Goal: Task Accomplishment & Management: Manage account settings

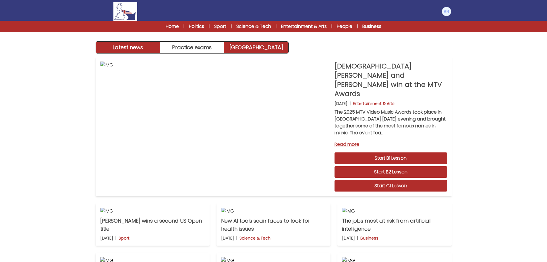
click at [268, 47] on link "[GEOGRAPHIC_DATA]" at bounding box center [256, 47] width 64 height 11
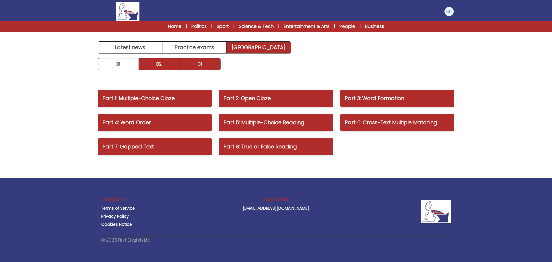
click at [153, 66] on link "B2" at bounding box center [159, 63] width 41 height 11
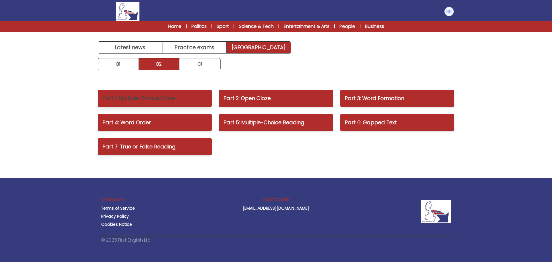
click at [128, 100] on p "Part 1: Multiple-Choice Cloze" at bounding box center [154, 98] width 105 height 8
click at [174, 25] on link "Home" at bounding box center [174, 26] width 13 height 7
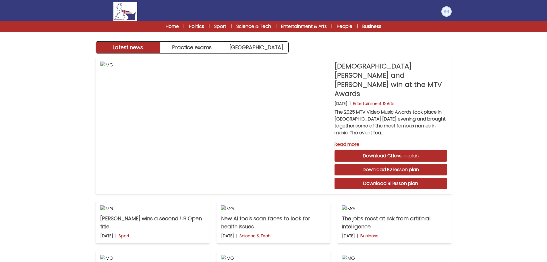
click at [446, 10] on img at bounding box center [446, 11] width 9 height 9
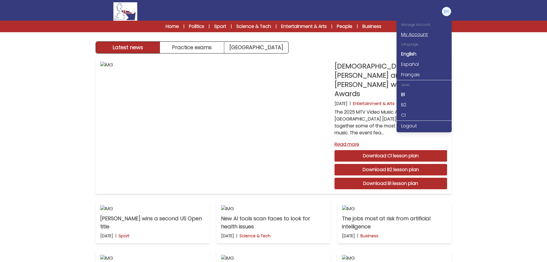
click at [412, 35] on link "My Account" at bounding box center [424, 34] width 55 height 10
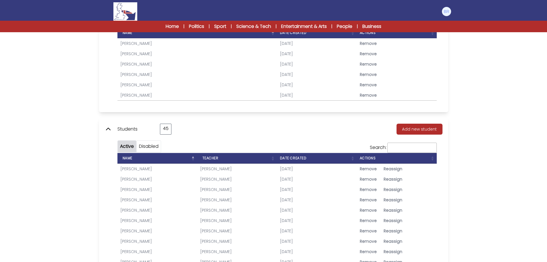
scroll to position [231, 0]
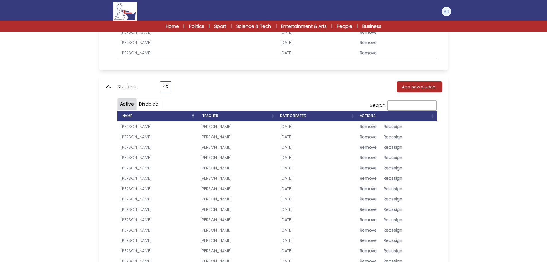
click at [134, 127] on link "Alessandra Giovannetti" at bounding box center [136, 127] width 32 height 6
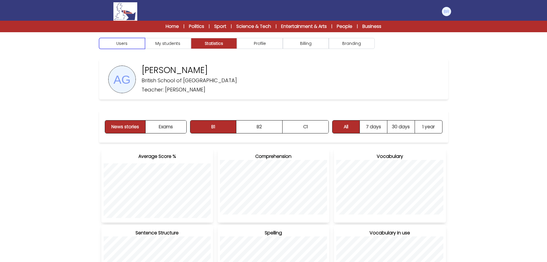
click at [120, 44] on button "Users" at bounding box center [122, 43] width 46 height 11
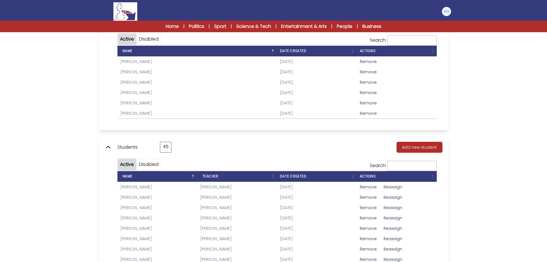
scroll to position [172, 0]
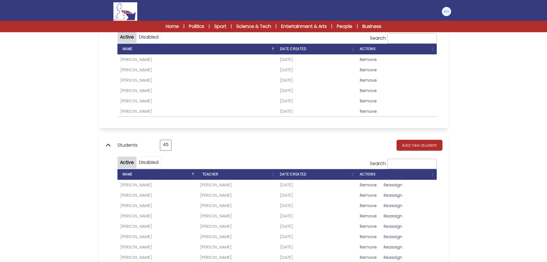
click at [134, 195] on link "[PERSON_NAME]" at bounding box center [136, 195] width 32 height 6
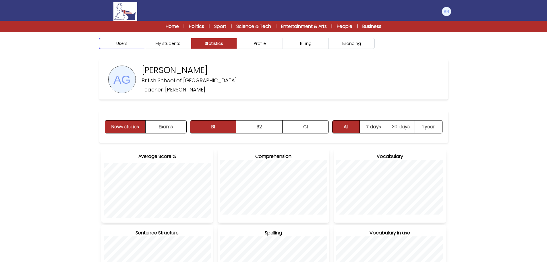
click at [118, 45] on button "Users" at bounding box center [122, 43] width 46 height 11
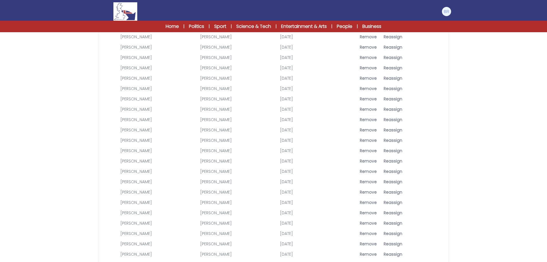
scroll to position [374, 0]
click at [127, 148] on link "[PERSON_NAME]" at bounding box center [136, 149] width 32 height 6
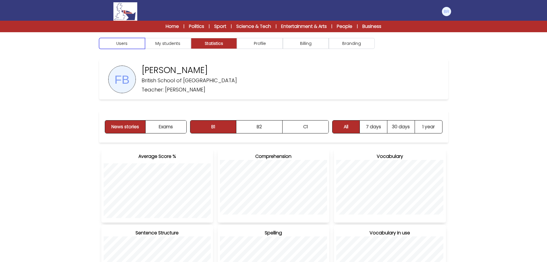
click at [122, 42] on button "Users" at bounding box center [122, 43] width 46 height 11
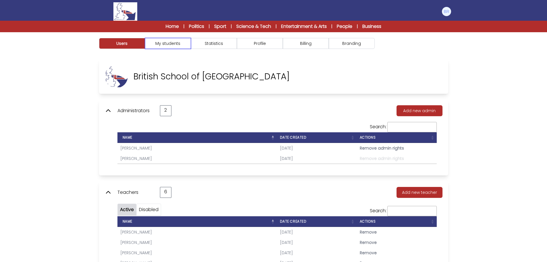
click at [166, 43] on button "My students" at bounding box center [168, 43] width 46 height 11
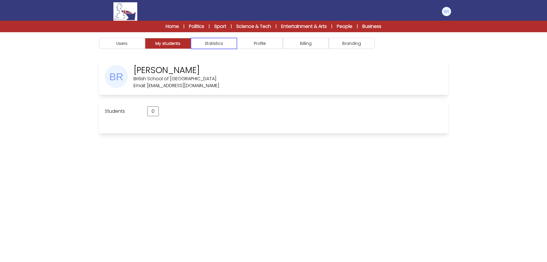
click at [212, 44] on button "Statistics" at bounding box center [214, 43] width 46 height 11
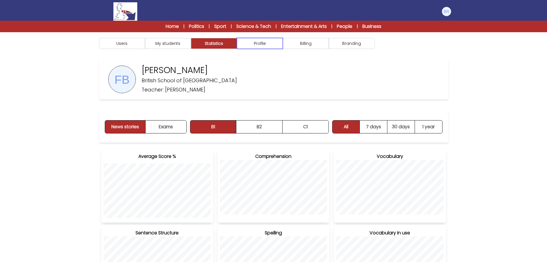
click at [268, 45] on button "Profile" at bounding box center [260, 43] width 46 height 11
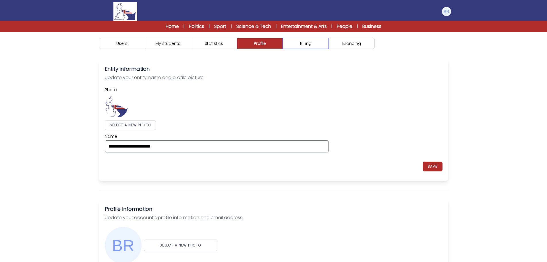
click at [304, 47] on button "Billing" at bounding box center [306, 43] width 46 height 11
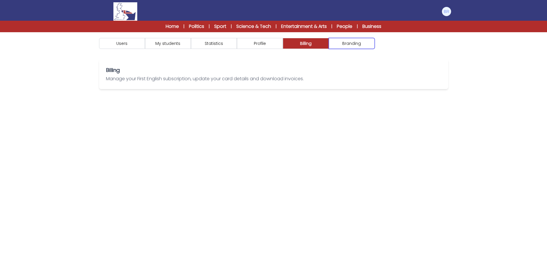
click at [347, 41] on button "Branding" at bounding box center [352, 43] width 46 height 11
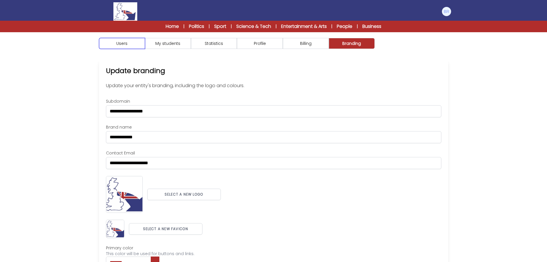
click at [119, 43] on button "Users" at bounding box center [122, 43] width 46 height 11
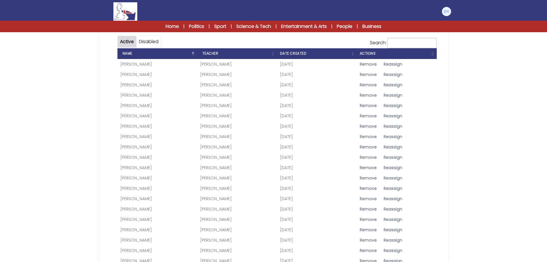
scroll to position [287, 0]
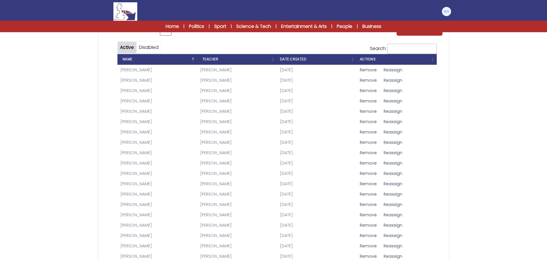
click at [128, 91] on link "[PERSON_NAME]" at bounding box center [136, 91] width 32 height 6
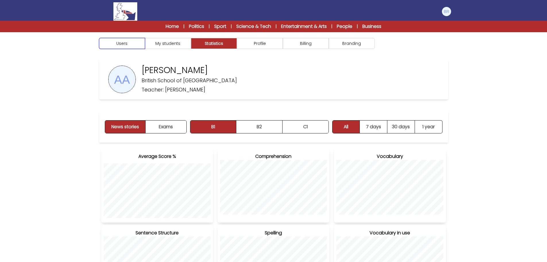
click at [118, 45] on button "Users" at bounding box center [122, 43] width 46 height 11
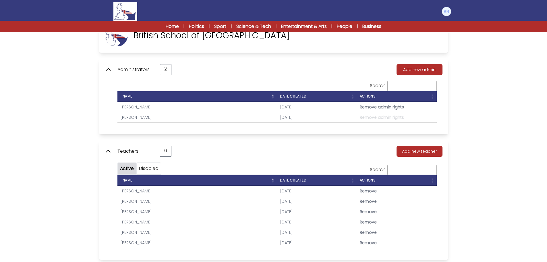
scroll to position [30, 0]
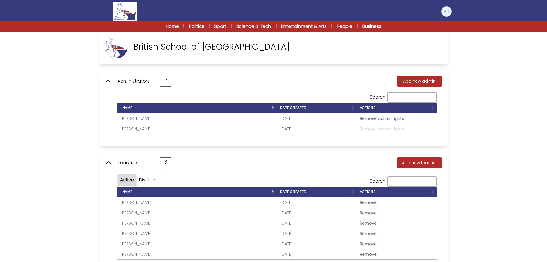
click at [446, 14] on img at bounding box center [446, 11] width 9 height 9
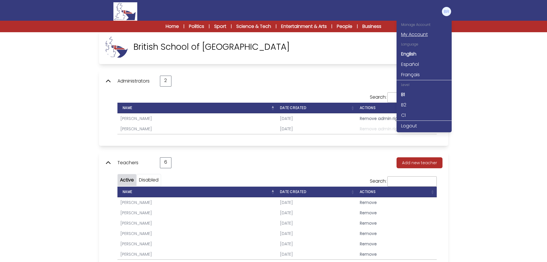
click at [421, 34] on link "My Account" at bounding box center [424, 34] width 55 height 10
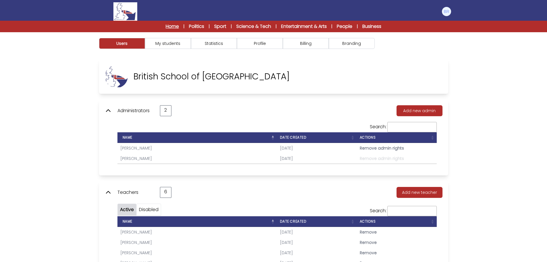
click at [167, 27] on link "Home" at bounding box center [172, 26] width 13 height 7
